Goal: Task Accomplishment & Management: Manage account settings

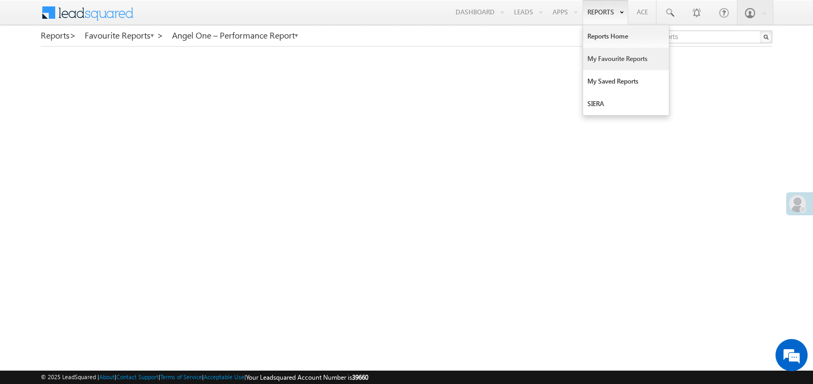
click at [609, 61] on link "My Favourite Reports" at bounding box center [626, 59] width 86 height 23
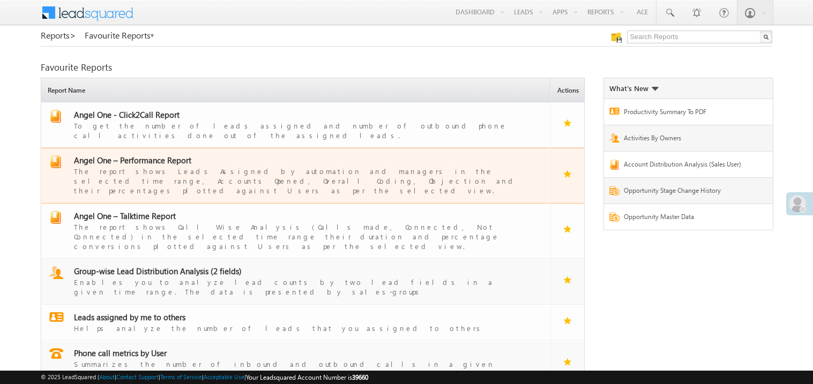
click at [212, 166] on div "The report shows Leads Assigned by automation and managers in the selected time…" at bounding box center [302, 181] width 457 height 30
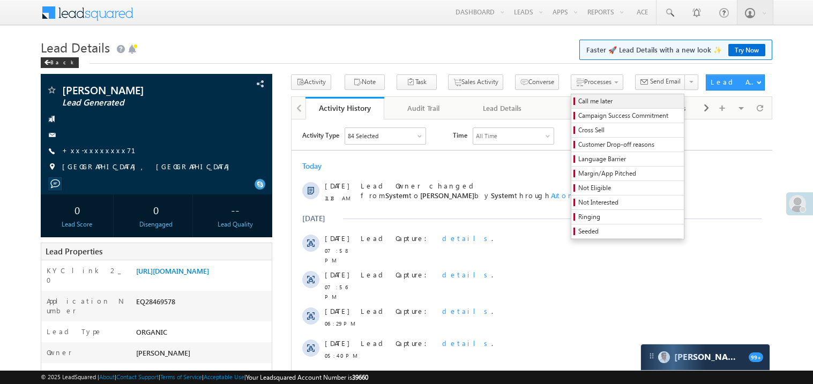
click at [578, 103] on span "Call me later" at bounding box center [629, 101] width 102 height 10
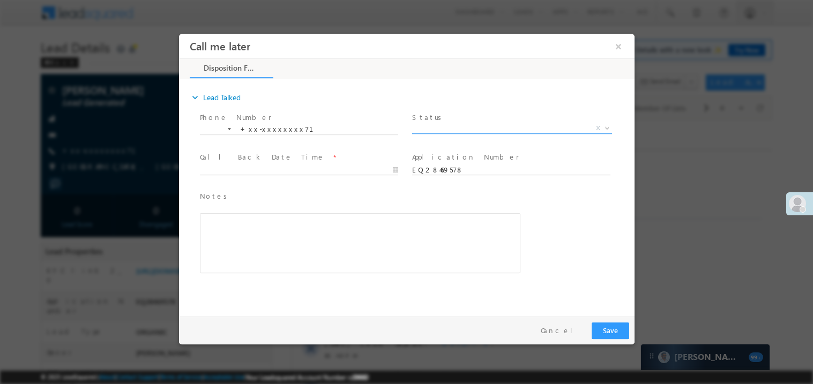
click at [449, 125] on span "X" at bounding box center [512, 128] width 200 height 11
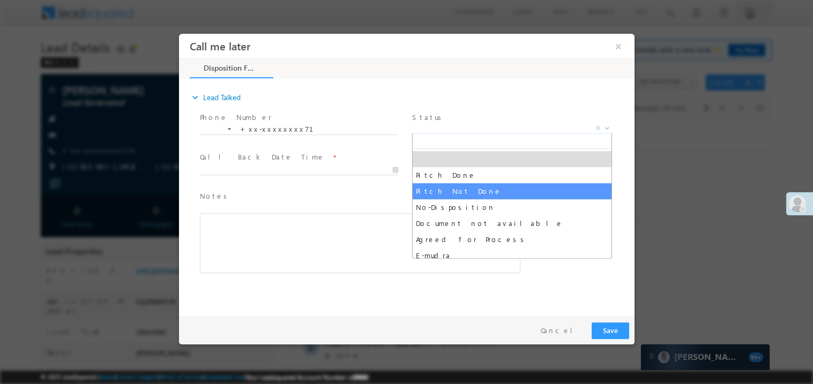
select select "Pitch Not Done"
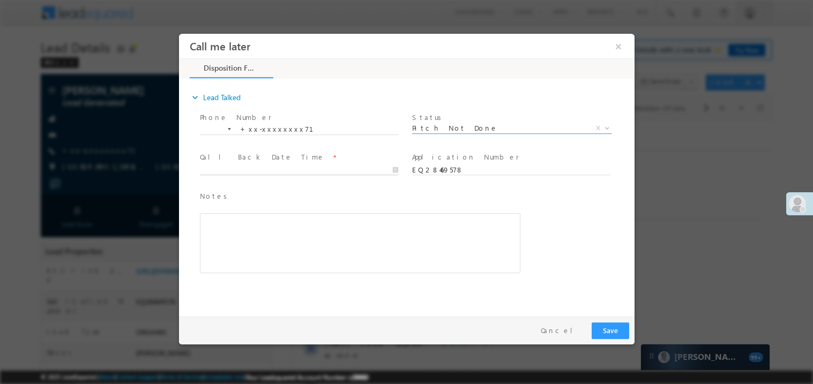
click at [337, 167] on input "text" at bounding box center [298, 170] width 198 height 11
type input "09/07/25 11:31 AM"
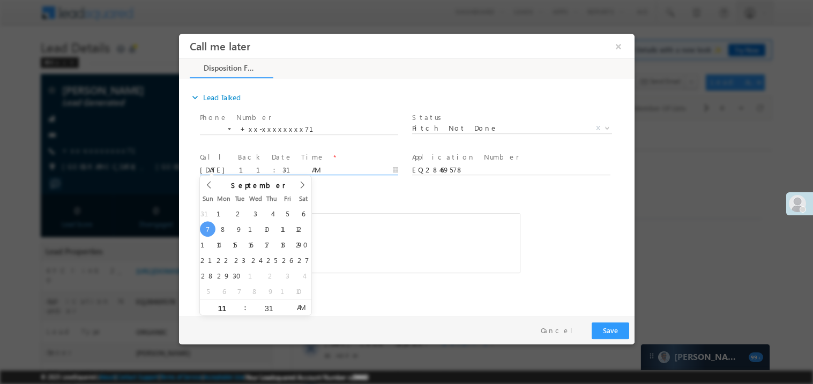
click at [354, 236] on div "Rich Text Editor, 40788eee-0fb2-11ec-a811-0adc8a9d82c2__tab1__section1__Notes__…" at bounding box center [359, 243] width 321 height 60
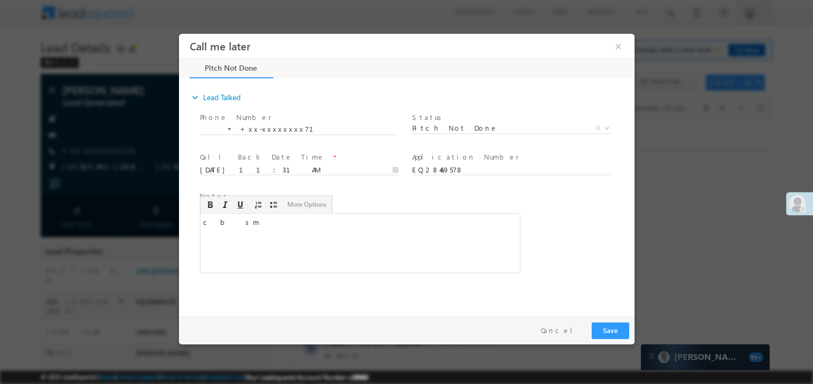
click at [569, 251] on div "Notes * c b&nbsp; &nbsp;sm Editor toolbars Basic Styles Bold Italic Underline P…" at bounding box center [415, 237] width 437 height 98
click at [607, 333] on button "Save" at bounding box center [610, 330] width 38 height 17
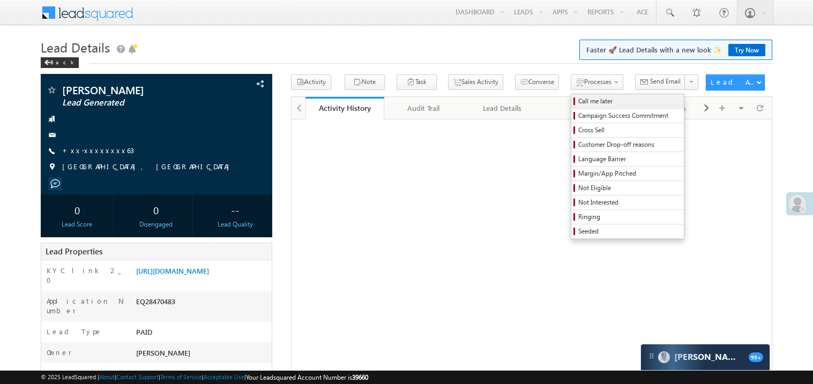
click at [578, 103] on span "Call me later" at bounding box center [629, 101] width 102 height 10
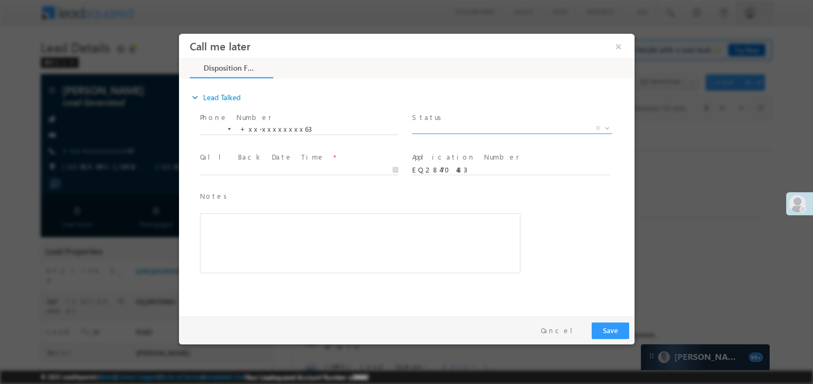
click at [450, 125] on span "X" at bounding box center [512, 128] width 200 height 11
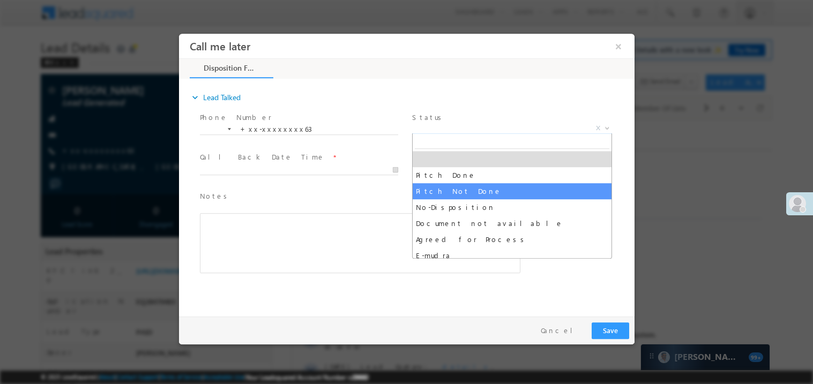
select select "Pitch Not Done"
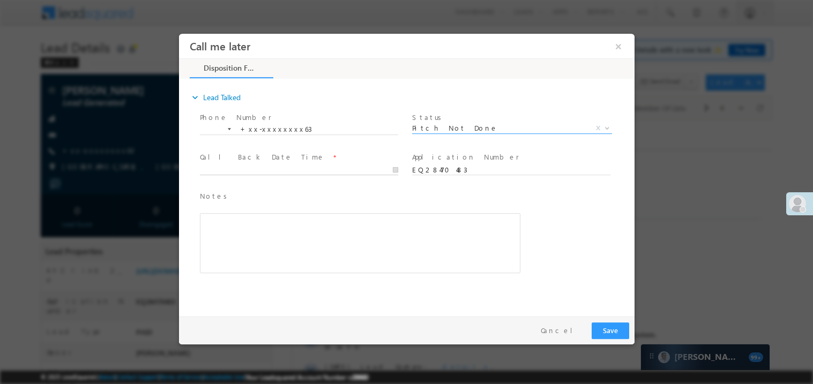
click at [338, 167] on input "text" at bounding box center [298, 170] width 198 height 11
type input "09/07/25 11:31 AM"
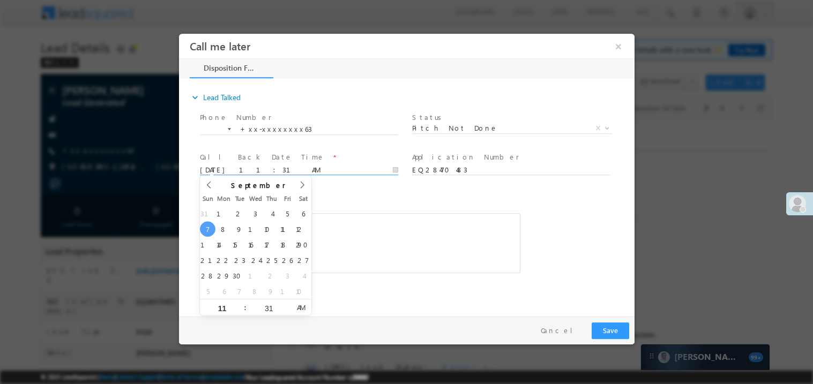
click at [393, 252] on div "Rich Text Editor, 40788eee-0fb2-11ec-a811-0adc8a9d82c2__tab1__section1__Notes__…" at bounding box center [359, 243] width 321 height 60
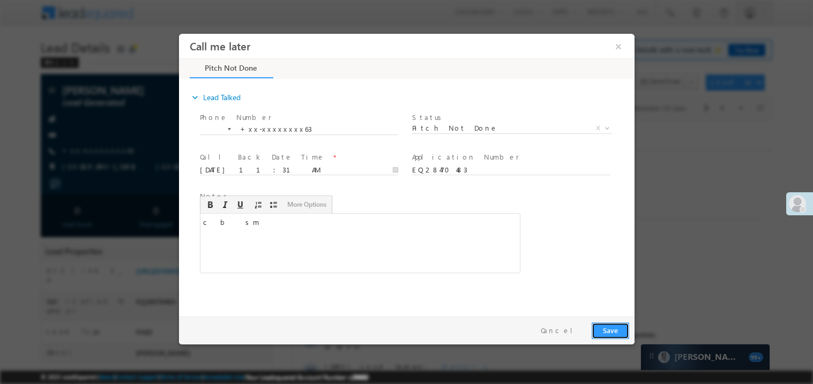
click at [616, 327] on button "Save" at bounding box center [610, 330] width 38 height 17
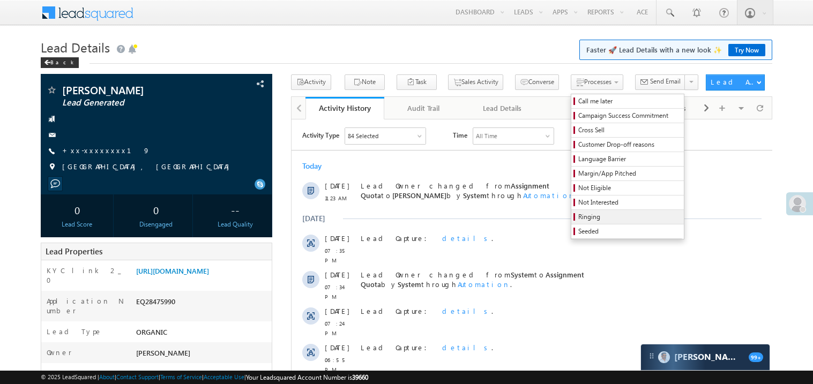
click at [578, 221] on span "Ringing" at bounding box center [629, 217] width 102 height 10
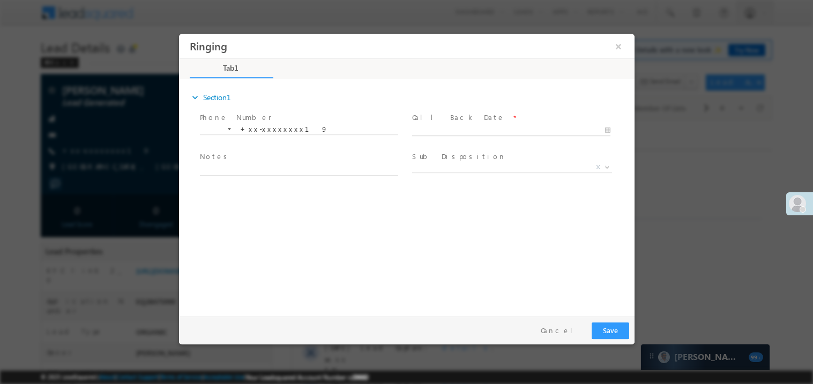
click at [468, 126] on body "Ringing ×" at bounding box center [406, 172] width 456 height 278
type input "[DATE] 11:32 AM"
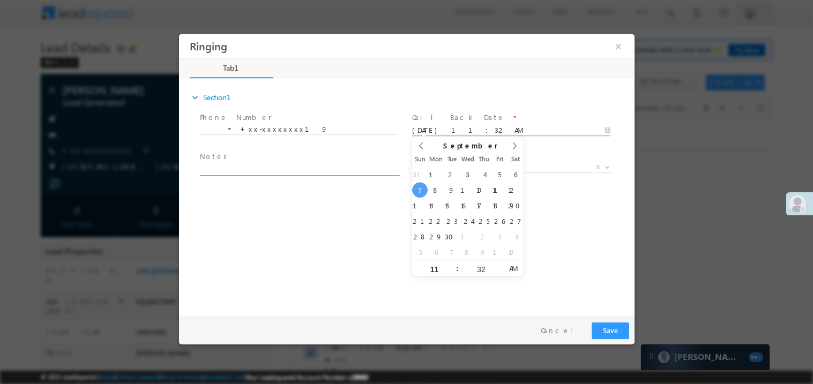
click at [324, 171] on textarea at bounding box center [298, 169] width 198 height 12
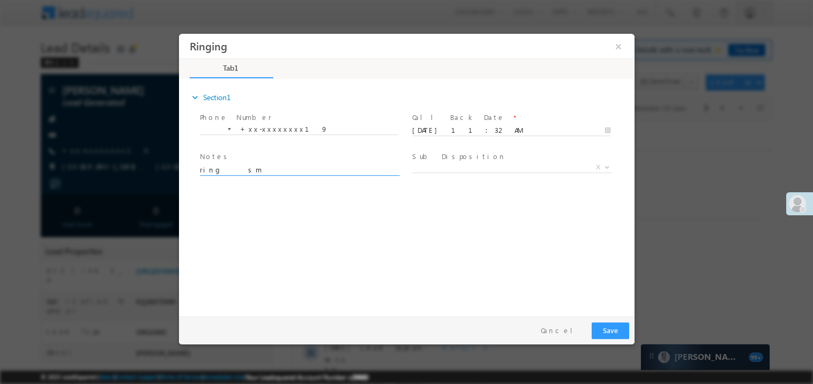
type textarea "ring sm"
click at [609, 332] on button "Save" at bounding box center [610, 330] width 38 height 17
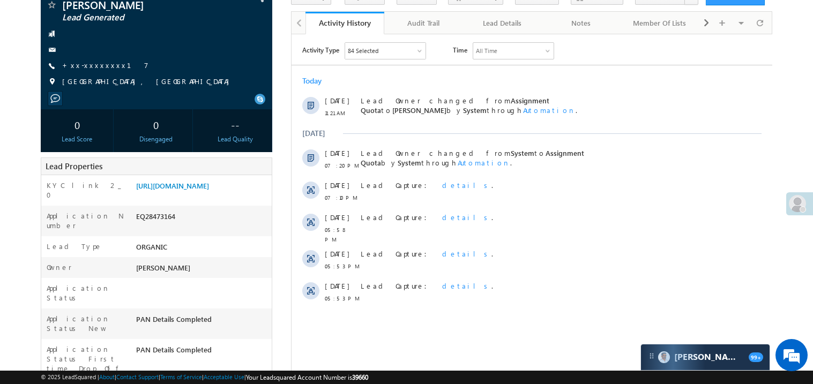
scroll to position [64, 0]
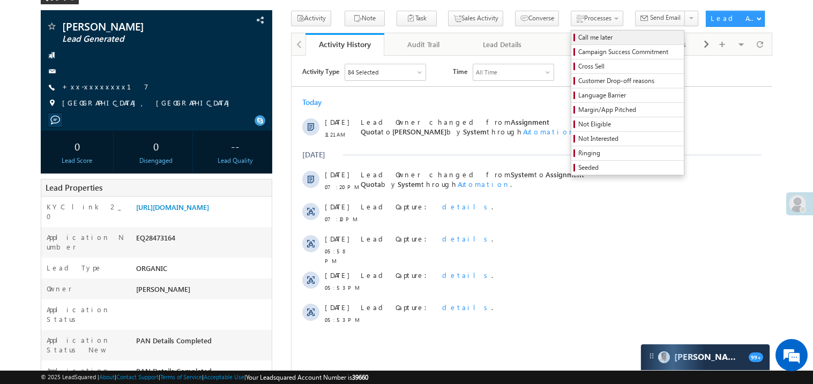
click at [578, 40] on span "Call me later" at bounding box center [629, 38] width 102 height 10
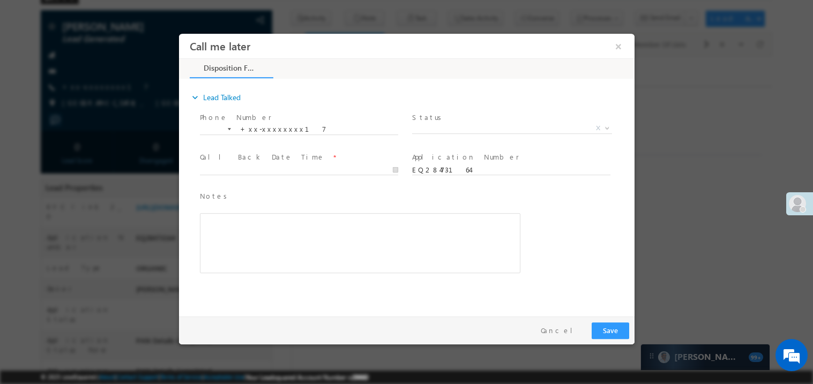
scroll to position [0, 0]
click at [464, 121] on span "Status *" at bounding box center [511, 117] width 198 height 12
click at [449, 129] on span "X" at bounding box center [512, 128] width 200 height 11
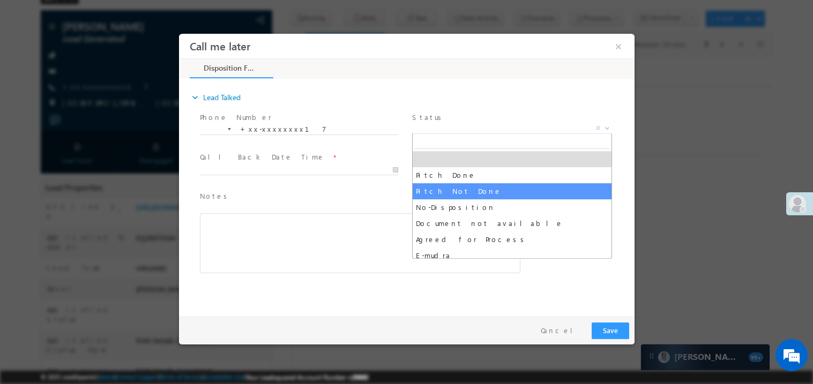
select select "Pitch Not Done"
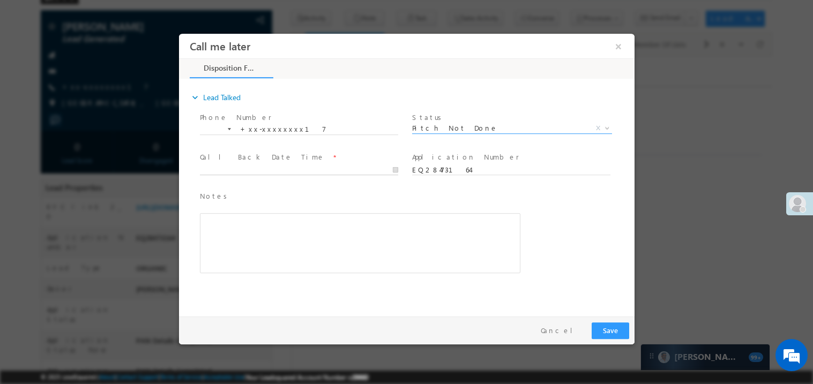
click at [321, 170] on input "text" at bounding box center [298, 170] width 198 height 11
type input "[DATE] 11:32 AM"
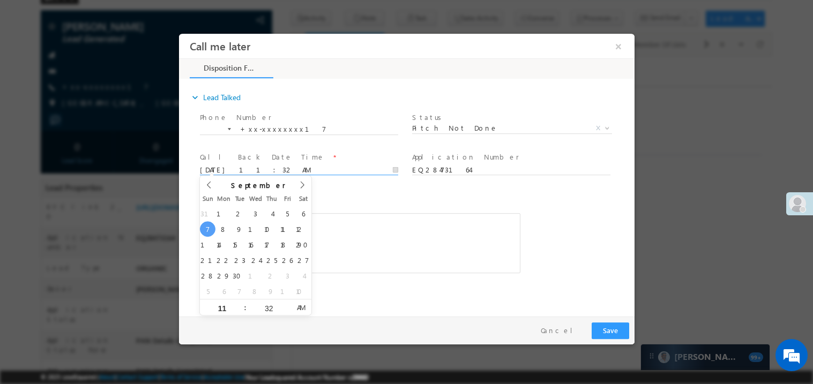
click at [344, 235] on div "Rich Text Editor, 40788eee-0fb2-11ec-a811-0adc8a9d82c2__tab1__section1__Notes__…" at bounding box center [359, 243] width 321 height 60
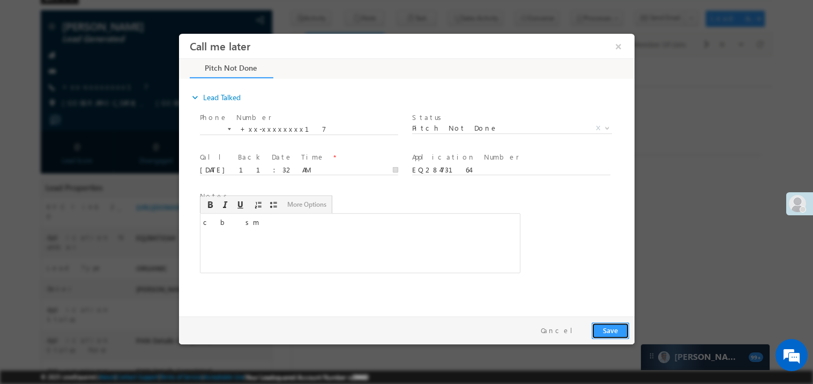
click at [618, 330] on button "Save" at bounding box center [610, 330] width 38 height 17
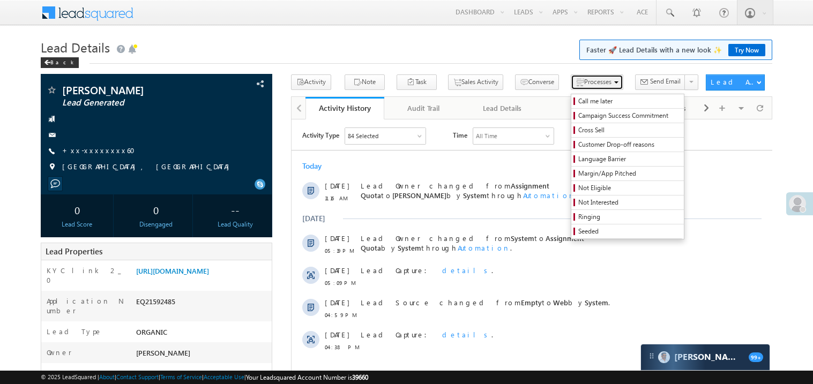
click at [584, 85] on span "Processes" at bounding box center [597, 82] width 27 height 8
click at [578, 215] on span "Ringing" at bounding box center [629, 217] width 102 height 10
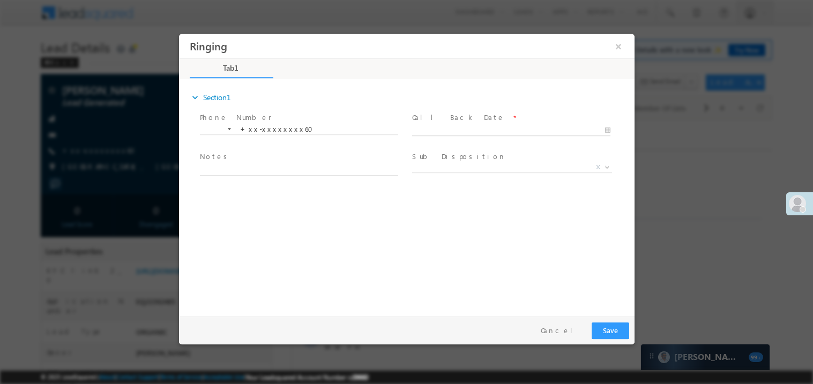
click at [495, 132] on body "Ringing ×" at bounding box center [406, 172] width 456 height 278
type input "09/07/25 11:33 AM"
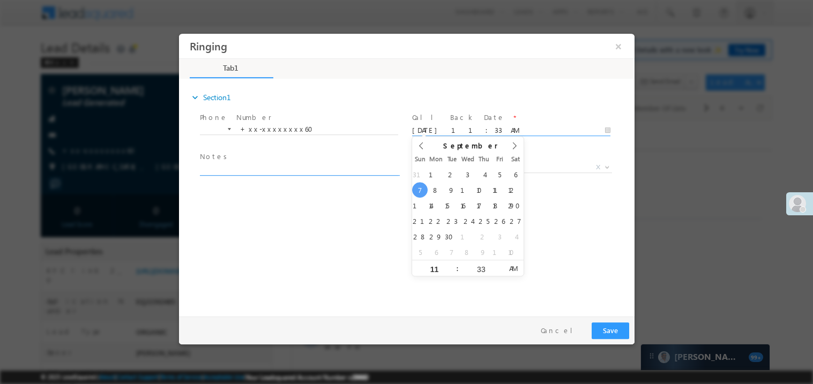
click at [360, 167] on textarea at bounding box center [298, 169] width 198 height 12
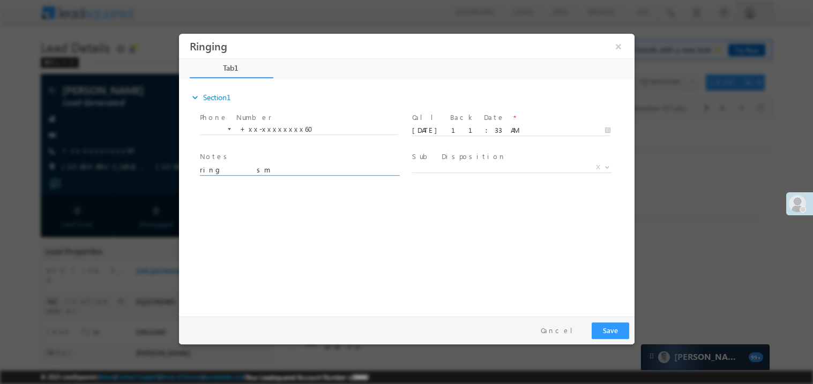
type textarea "ring sm"
click at [620, 332] on button "Save" at bounding box center [610, 330] width 38 height 17
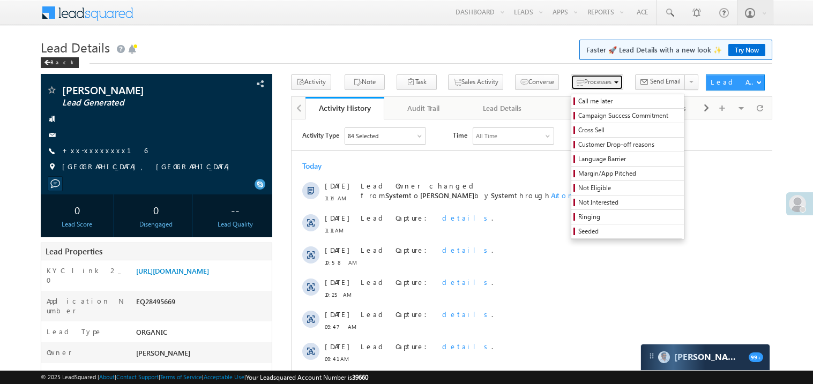
click at [584, 81] on span "Processes" at bounding box center [597, 82] width 27 height 8
click at [578, 217] on span "Ringing" at bounding box center [629, 217] width 102 height 10
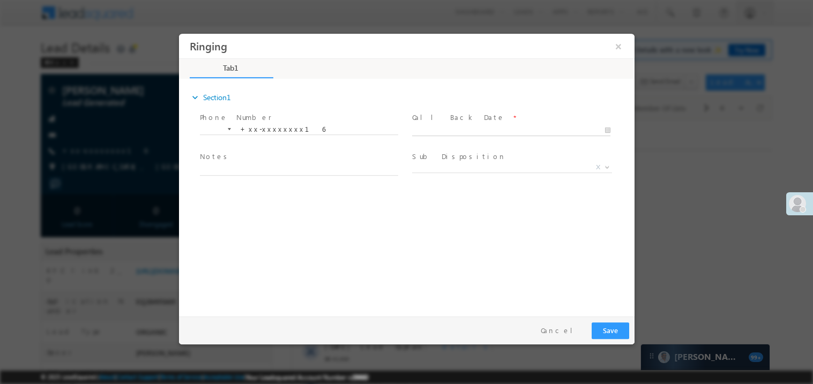
click at [459, 125] on input "text" at bounding box center [511, 130] width 198 height 11
type input "[DATE] 11:34 AM"
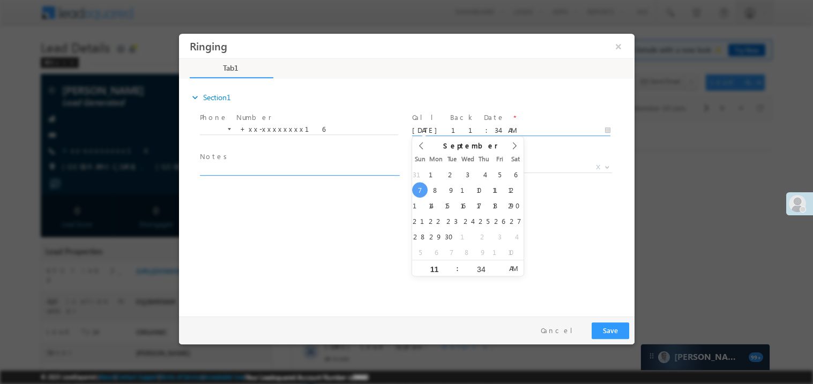
click at [339, 173] on textarea at bounding box center [298, 169] width 198 height 12
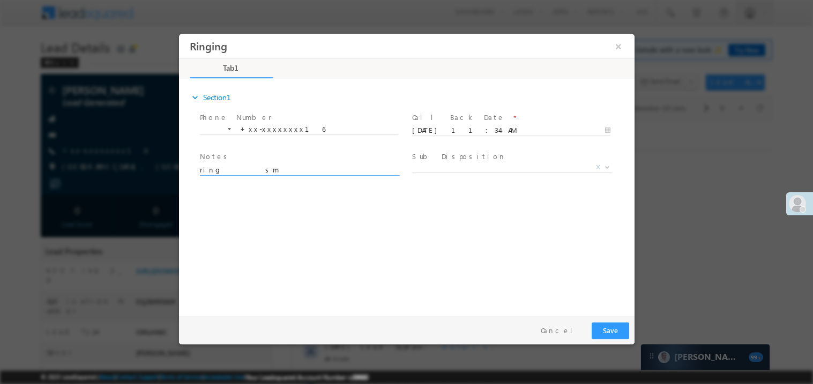
type textarea "ring sm"
click at [616, 325] on button "Save" at bounding box center [610, 330] width 38 height 17
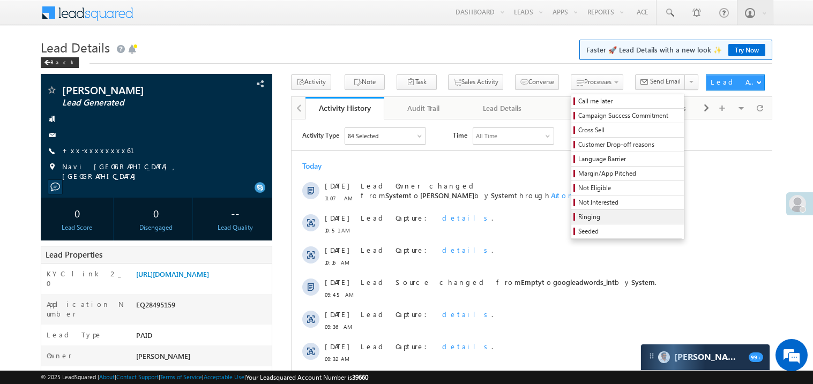
click at [578, 217] on span "Ringing" at bounding box center [629, 217] width 102 height 10
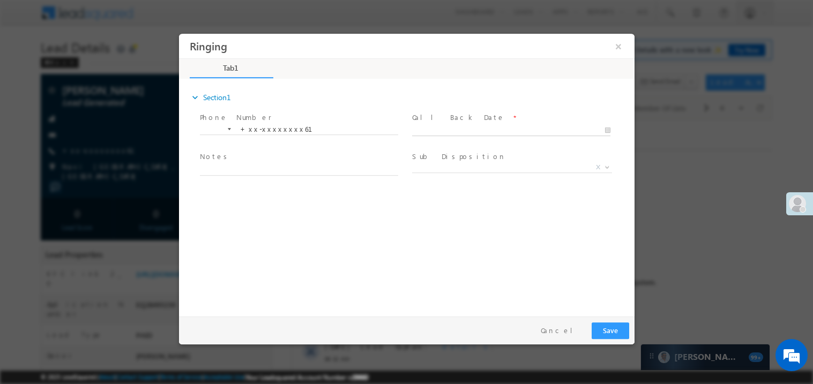
click at [484, 125] on input "text" at bounding box center [511, 130] width 198 height 11
type input "[DATE] 11:34 AM"
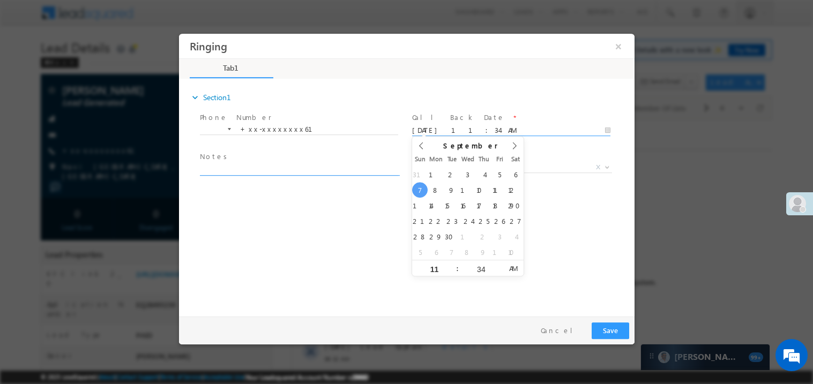
click at [332, 165] on textarea at bounding box center [298, 169] width 198 height 12
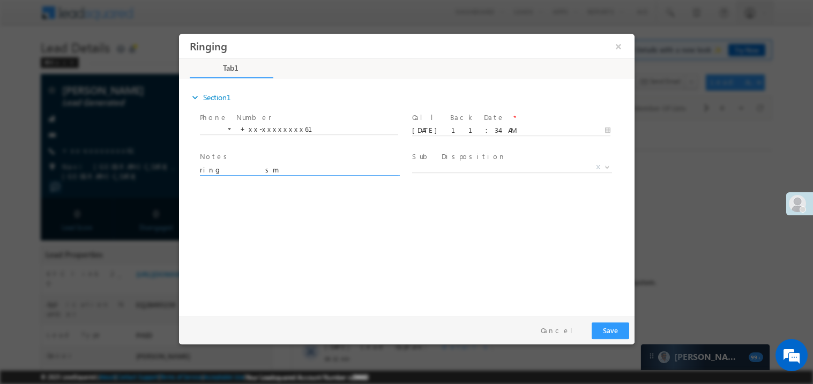
type textarea "ring sm"
click at [612, 331] on button "Save" at bounding box center [610, 330] width 38 height 17
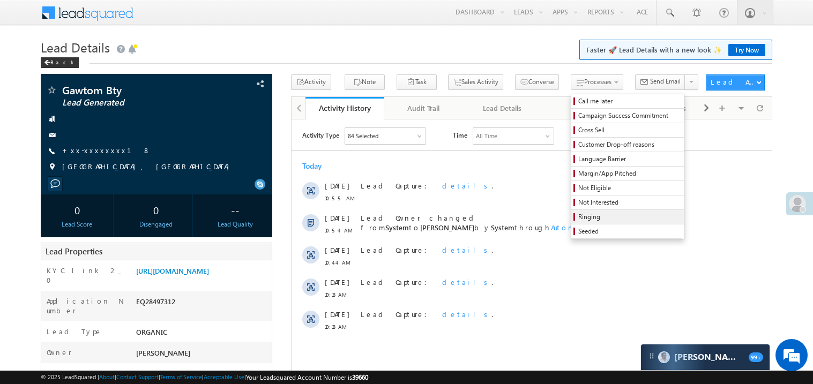
click at [582, 221] on span "Ringing" at bounding box center [629, 217] width 102 height 10
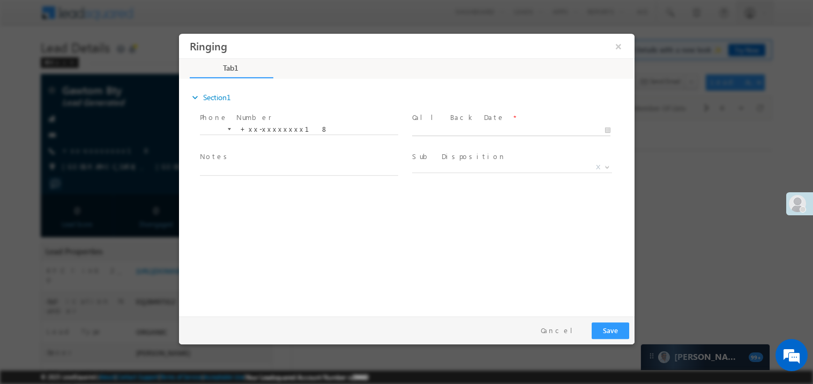
click at [463, 131] on body "Ringing ×" at bounding box center [406, 172] width 456 height 278
type input "[DATE] 11:35 AM"
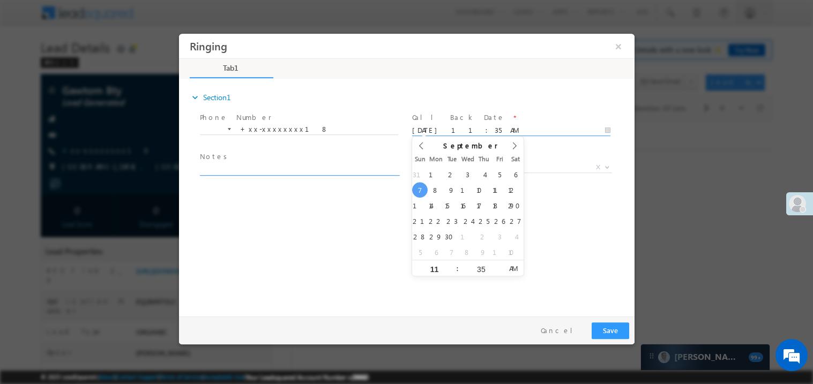
click at [337, 167] on textarea at bounding box center [298, 169] width 198 height 12
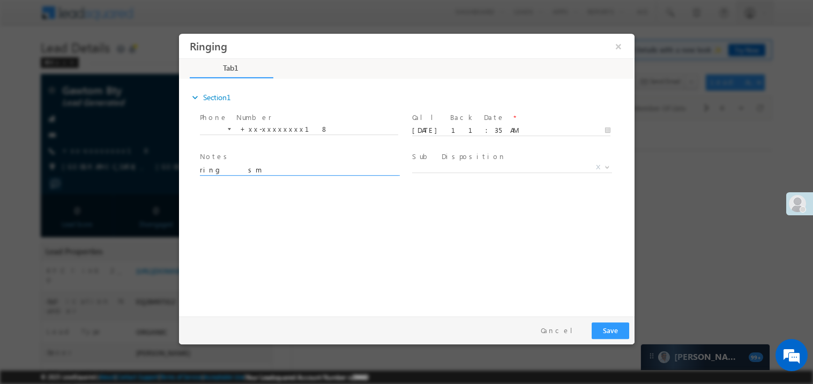
type textarea "ring sm"
click at [617, 333] on button "Save" at bounding box center [610, 330] width 38 height 17
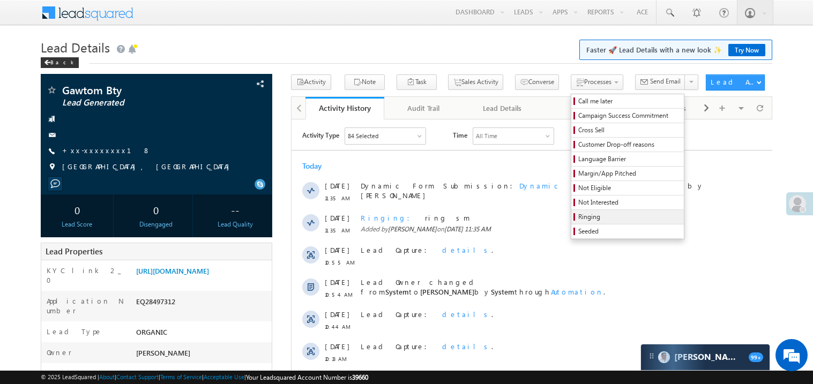
click at [590, 218] on span "Ringing" at bounding box center [629, 217] width 102 height 10
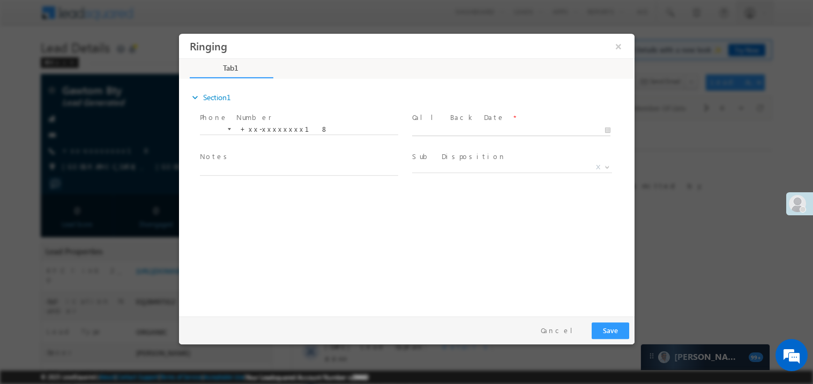
click at [468, 130] on body "Ringing ×" at bounding box center [406, 172] width 456 height 278
type input "[DATE] 11:36 AM"
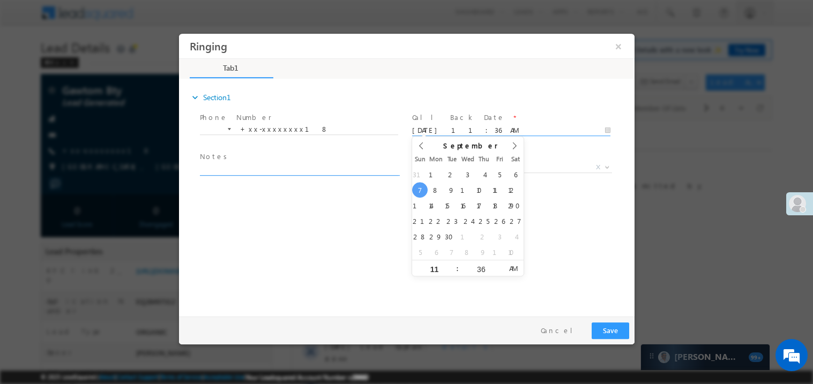
click at [334, 165] on textarea at bounding box center [298, 169] width 198 height 12
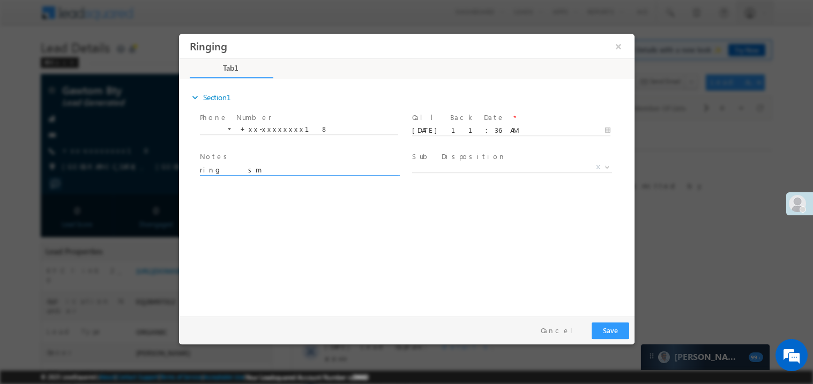
type textarea "ring sm"
click at [603, 334] on button "Save" at bounding box center [610, 330] width 38 height 17
